Goal: Transaction & Acquisition: Purchase product/service

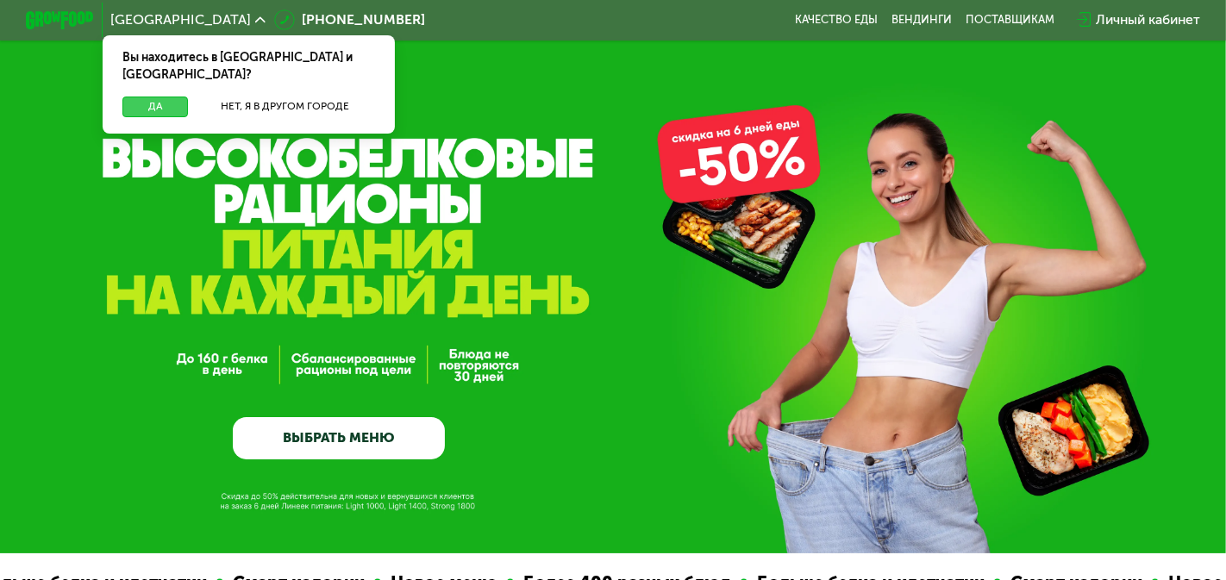
click at [141, 97] on button "Да" at bounding box center [155, 107] width 66 height 21
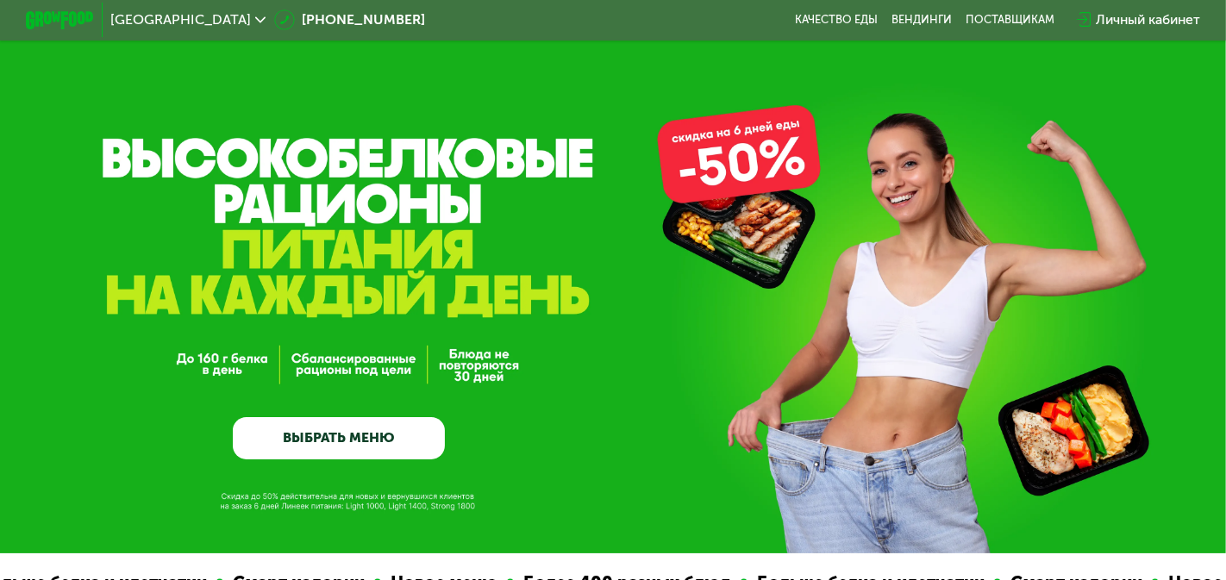
click at [269, 434] on link "ВЫБРАТЬ МЕНЮ" at bounding box center [339, 438] width 212 height 42
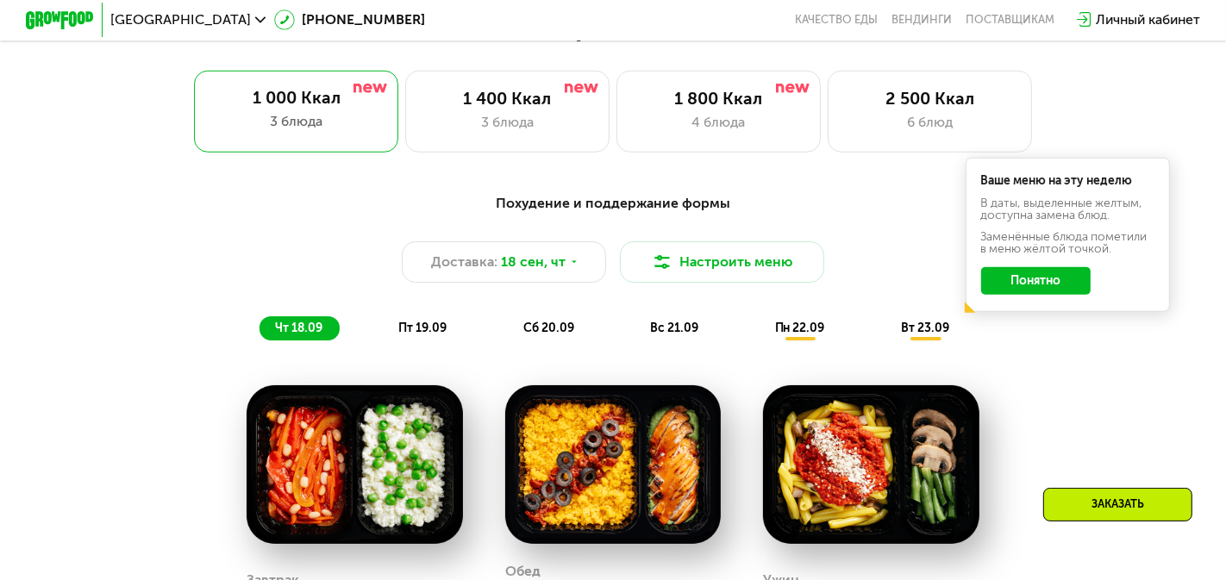
scroll to position [1101, 0]
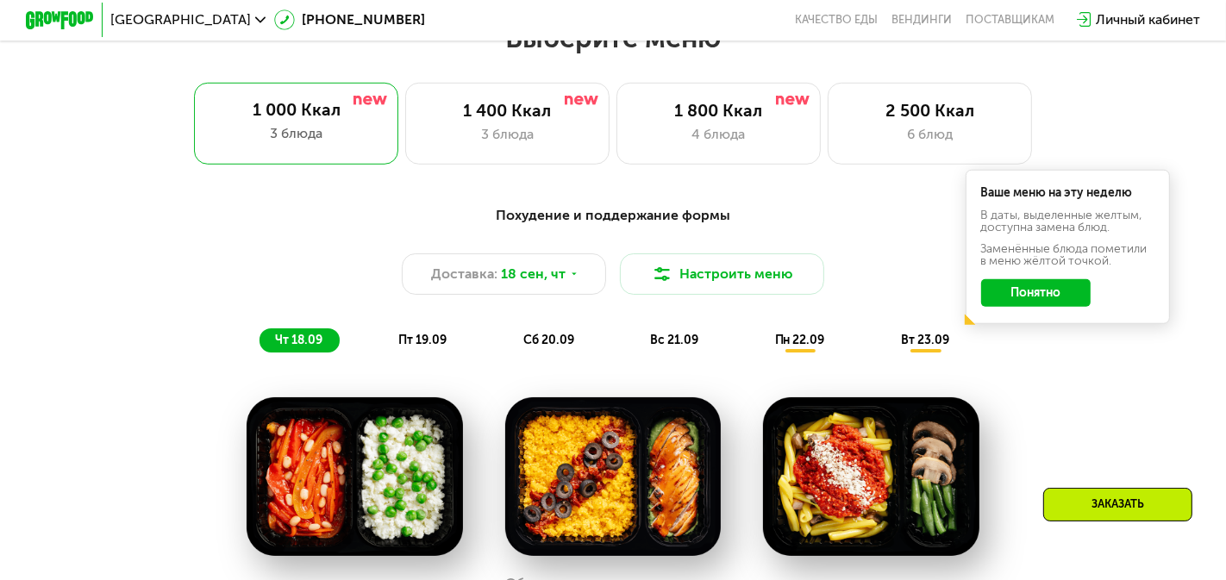
click at [1028, 293] on button "Понятно" at bounding box center [1035, 293] width 109 height 28
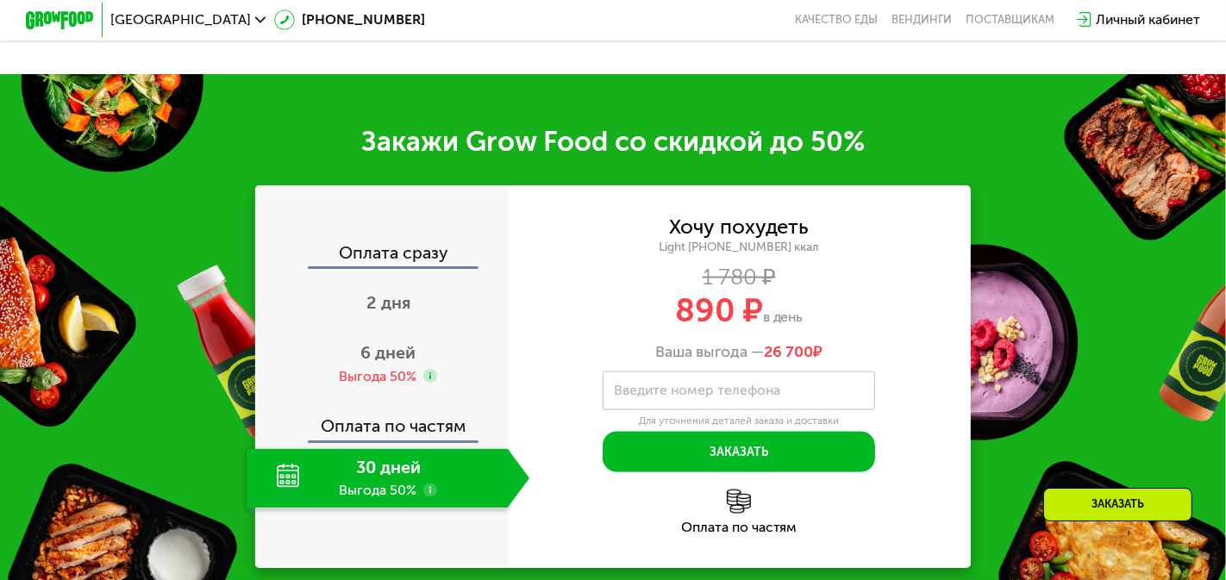
scroll to position [1989, 0]
